Goal: Navigation & Orientation: Find specific page/section

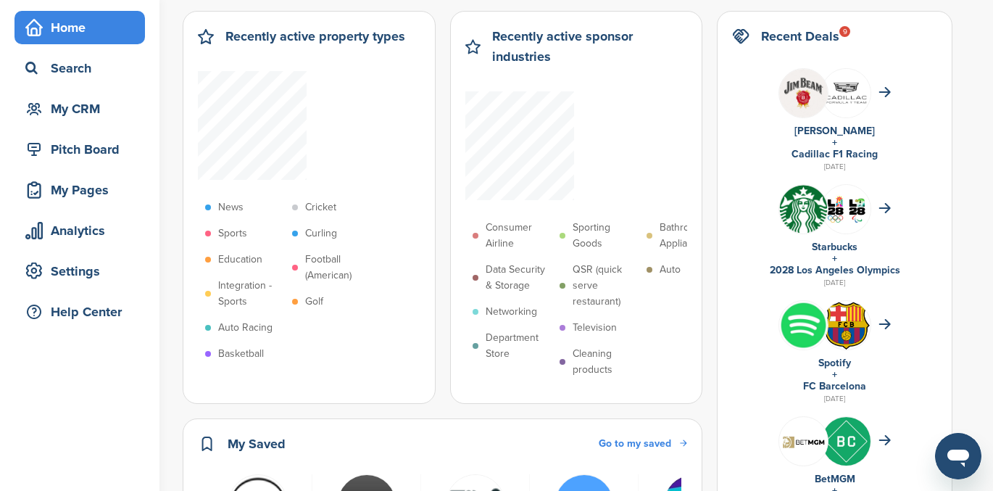
scroll to position [51, 0]
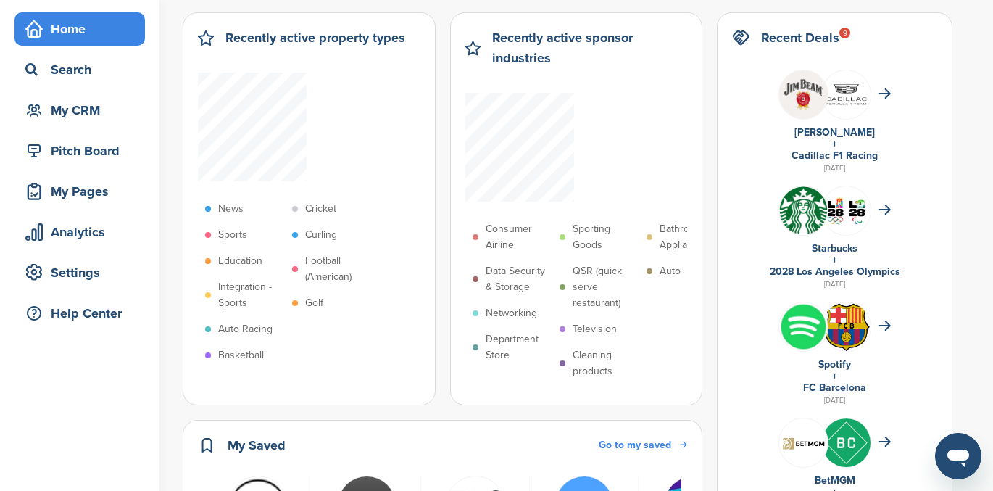
click at [841, 154] on link "Cadillac F1 Racing" at bounding box center [834, 155] width 86 height 12
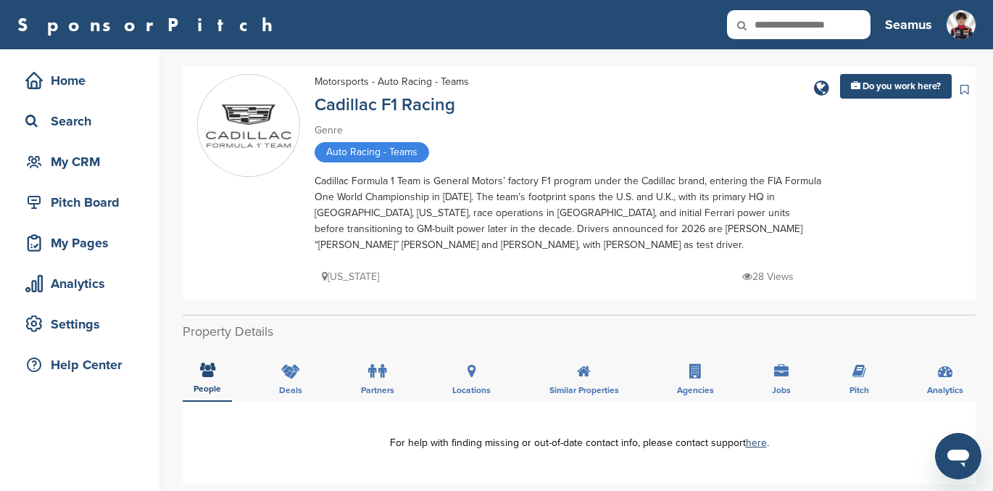
scroll to position [189, 0]
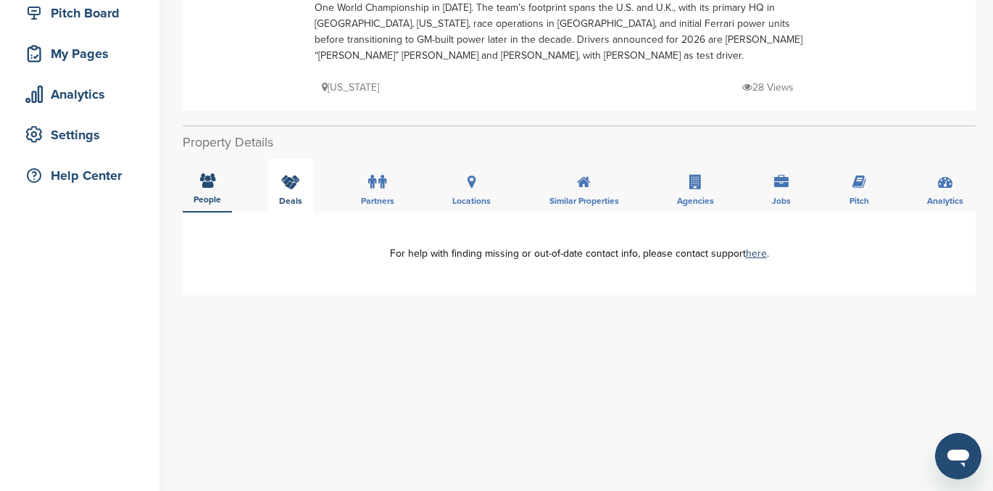
click at [280, 190] on div "Deals" at bounding box center [290, 186] width 45 height 54
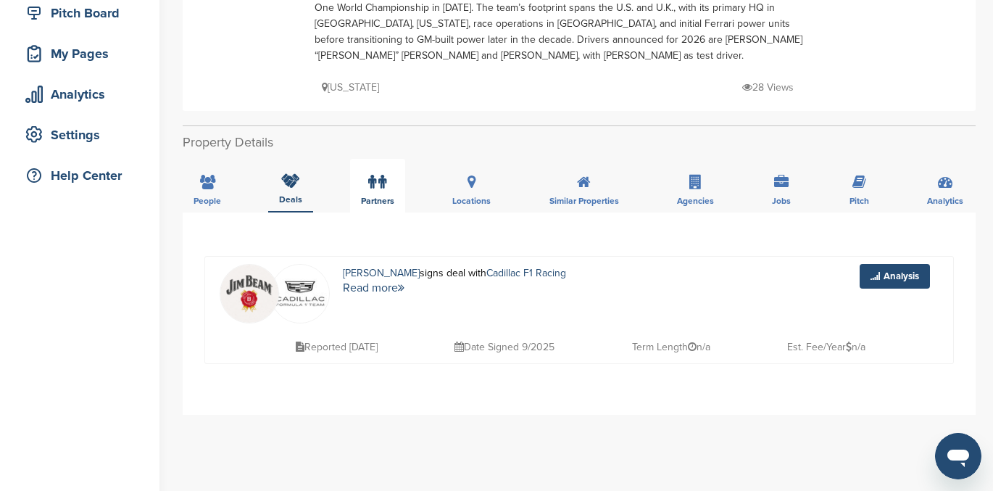
click at [377, 180] on label at bounding box center [377, 181] width 18 height 29
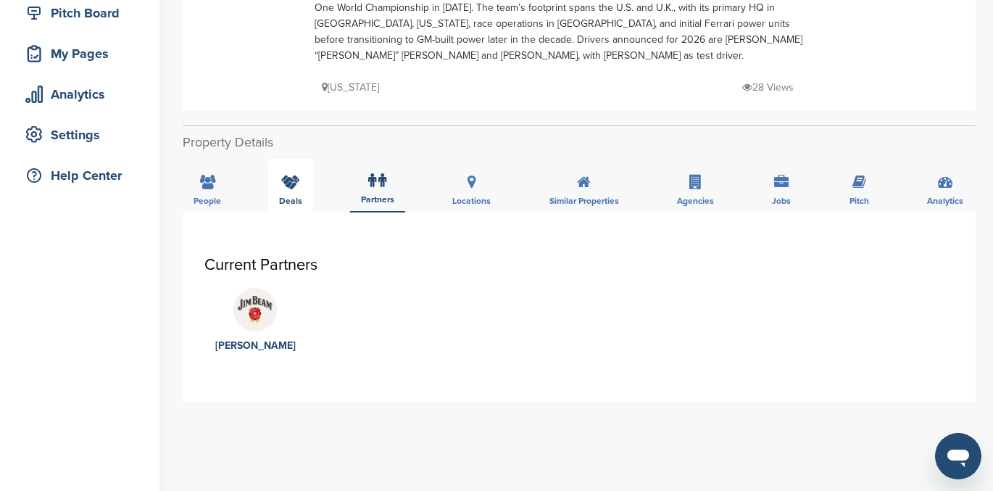
click at [288, 187] on icon at bounding box center [290, 182] width 19 height 14
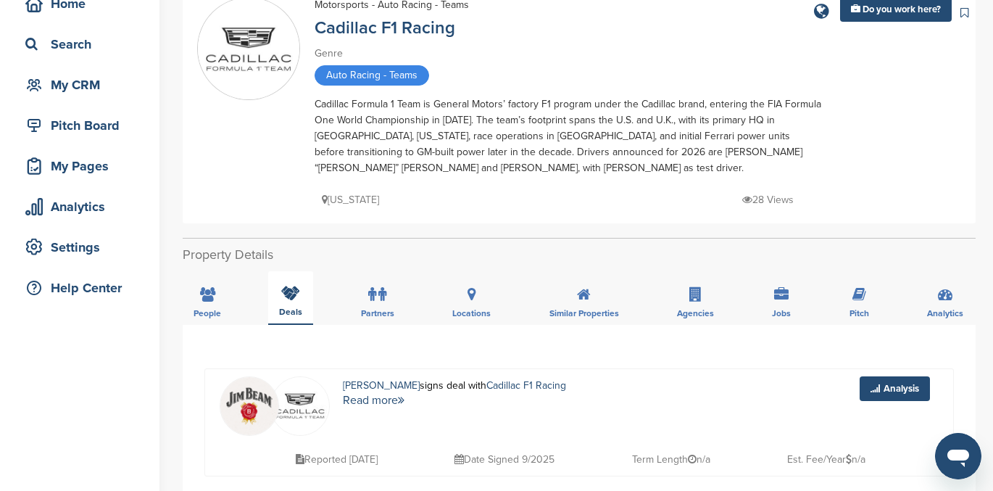
scroll to position [0, 0]
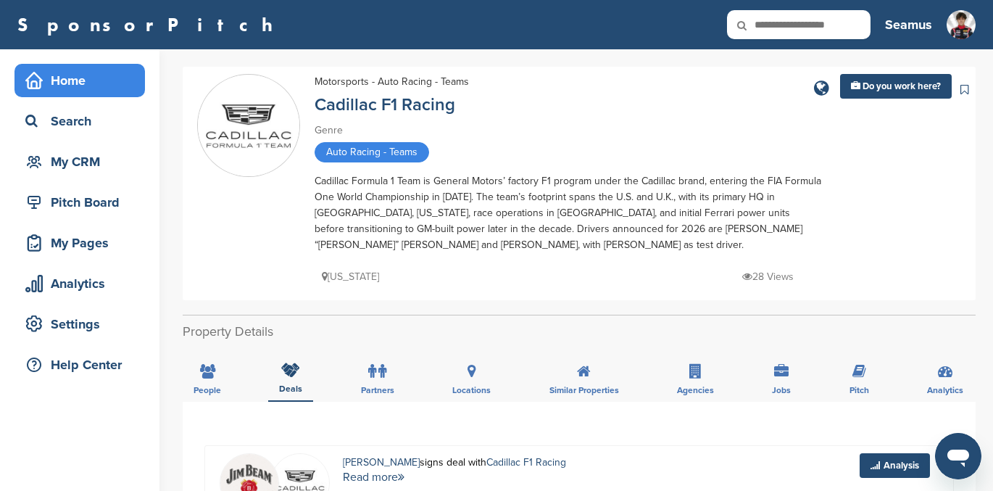
click at [64, 72] on div "Home" at bounding box center [83, 80] width 123 height 26
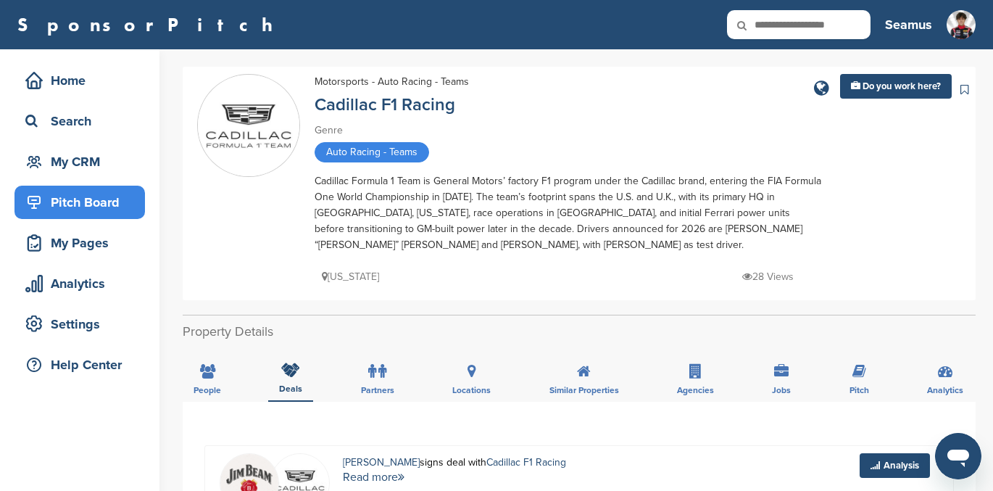
click at [62, 194] on div "Pitch Board" at bounding box center [83, 202] width 123 height 26
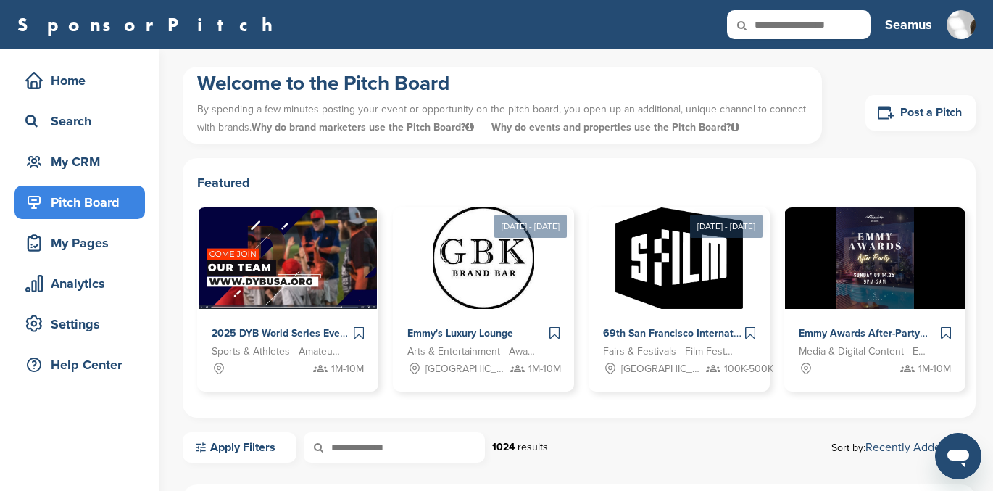
click at [67, 162] on div "My CRM" at bounding box center [83, 162] width 123 height 26
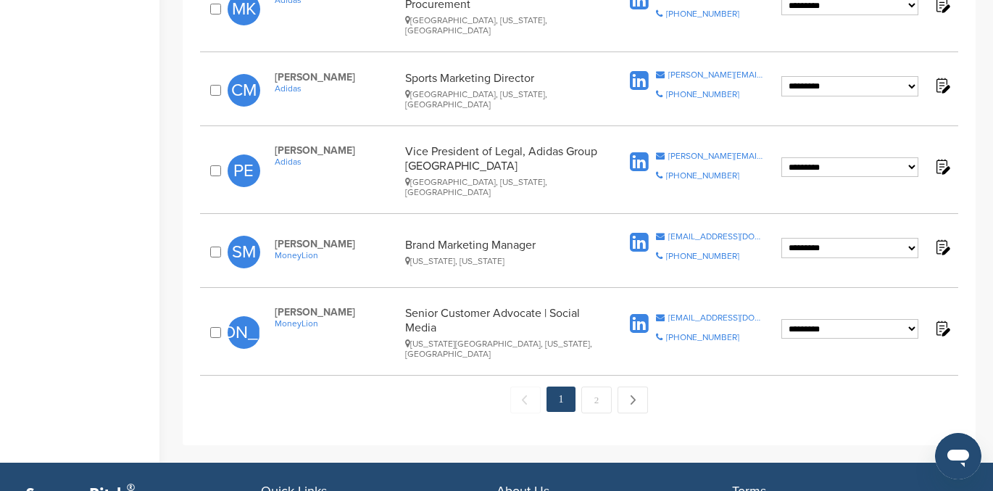
scroll to position [1519, 0]
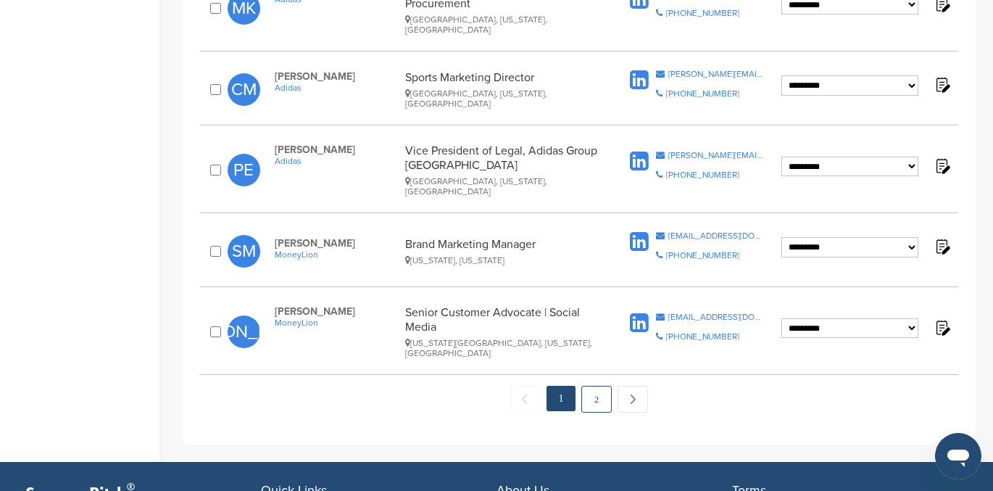
click at [593, 386] on link "2" at bounding box center [596, 399] width 30 height 27
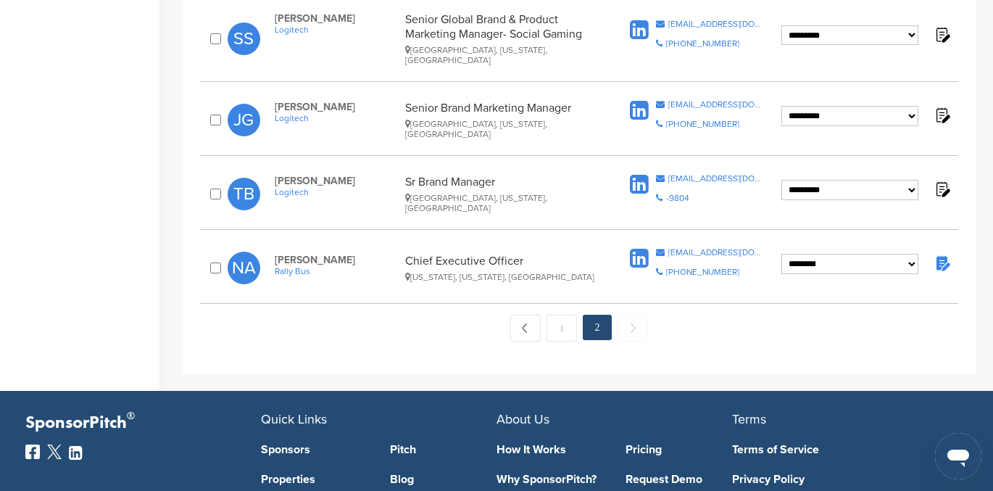
scroll to position [432, 0]
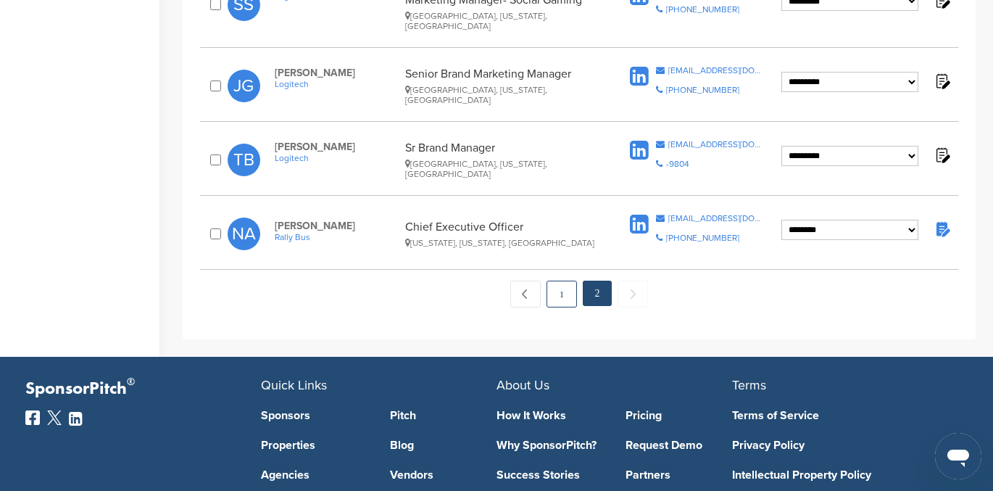
click at [558, 280] on link "1" at bounding box center [561, 293] width 30 height 27
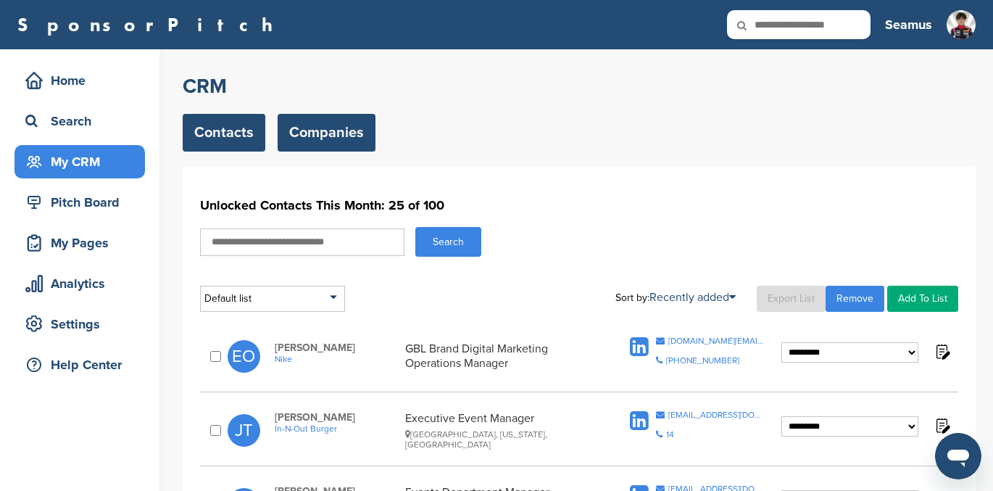
click at [325, 133] on link "Companies" at bounding box center [327, 133] width 98 height 38
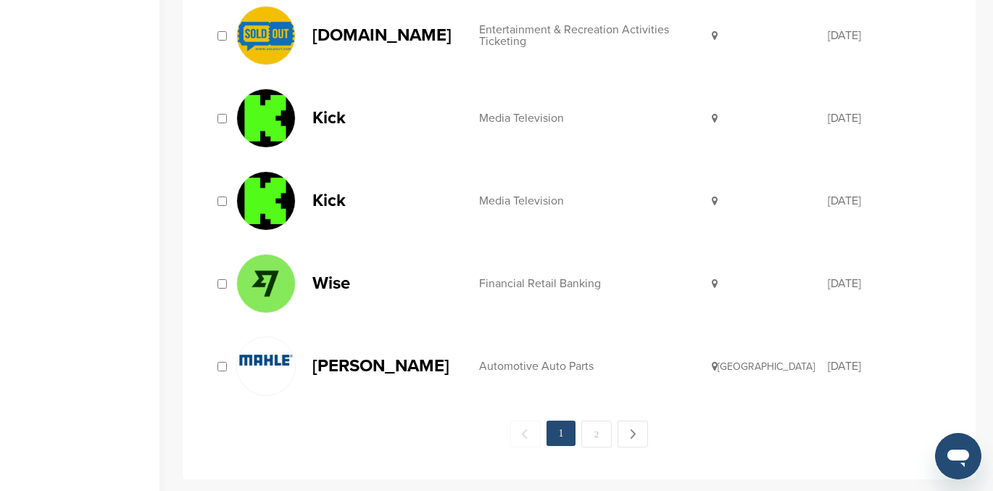
scroll to position [1492, 0]
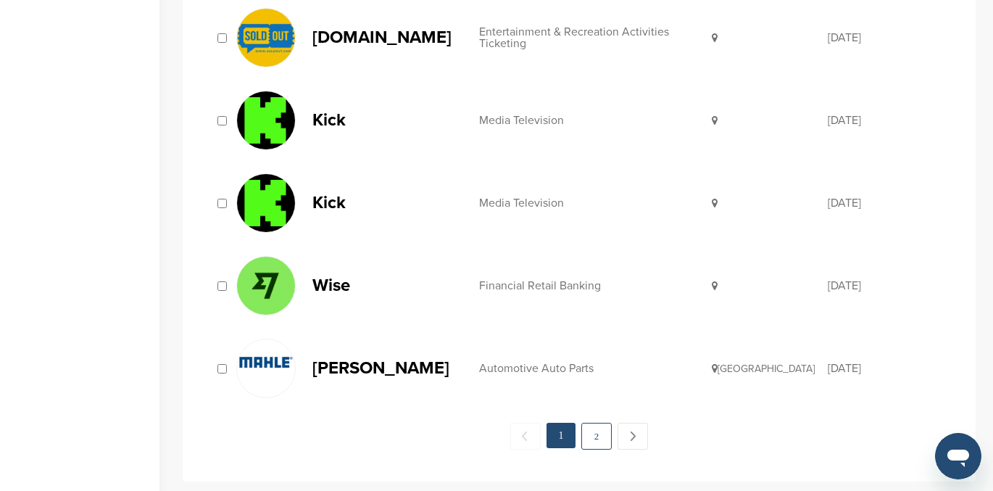
click at [592, 434] on link "2" at bounding box center [596, 436] width 30 height 27
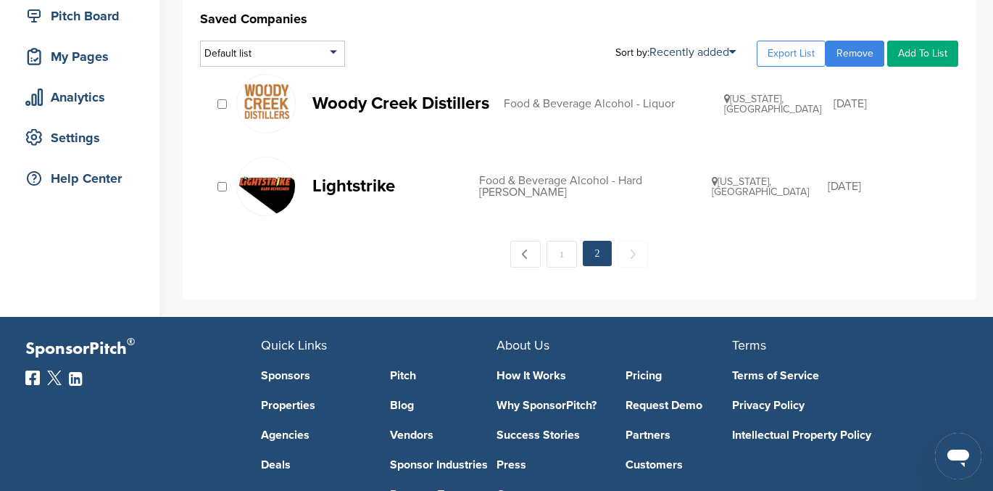
scroll to position [186, 0]
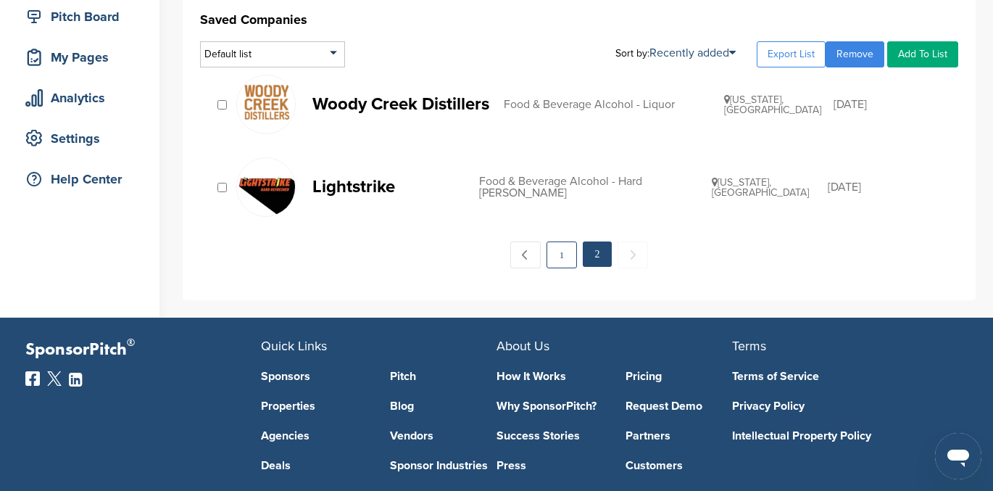
click at [562, 255] on link "1" at bounding box center [561, 254] width 30 height 27
